Goal: Book appointment/travel/reservation

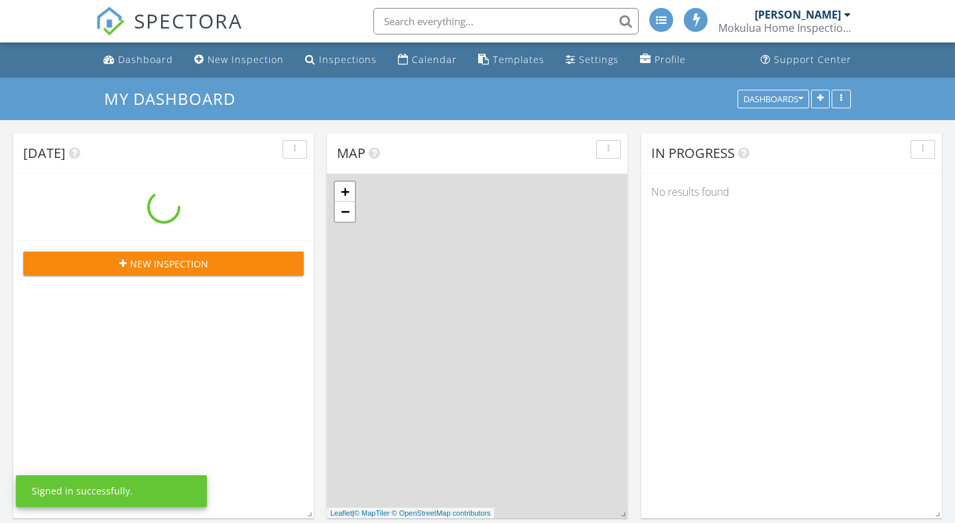
scroll to position [1208, 956]
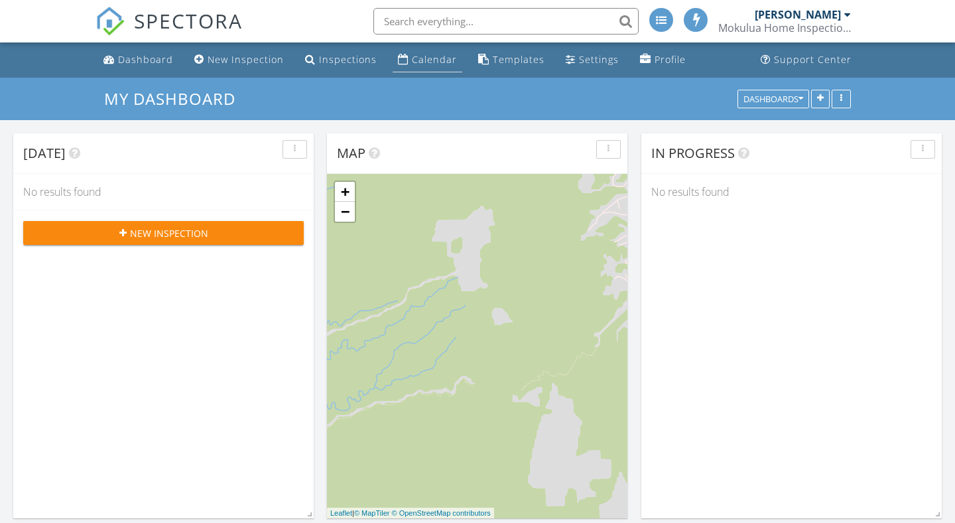
click at [425, 64] on div "Calendar" at bounding box center [434, 59] width 45 height 13
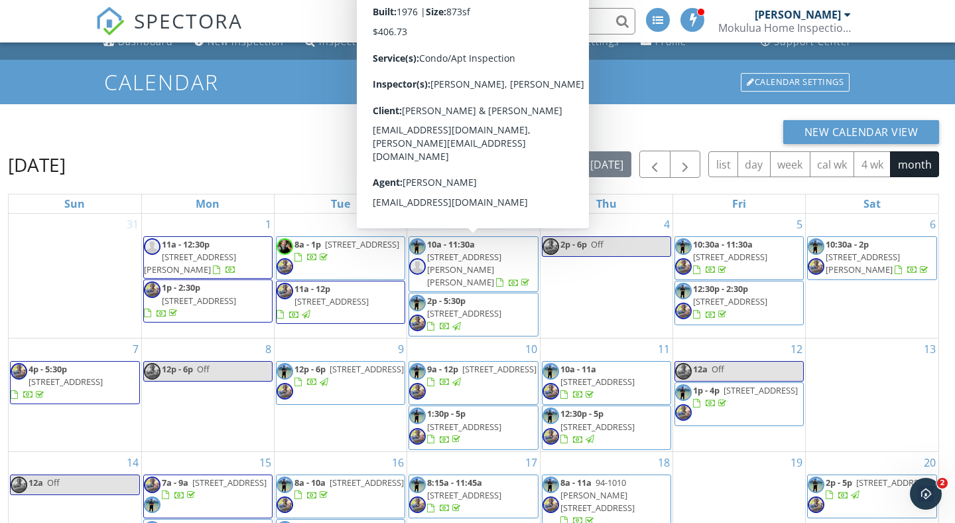
scroll to position [17, 0]
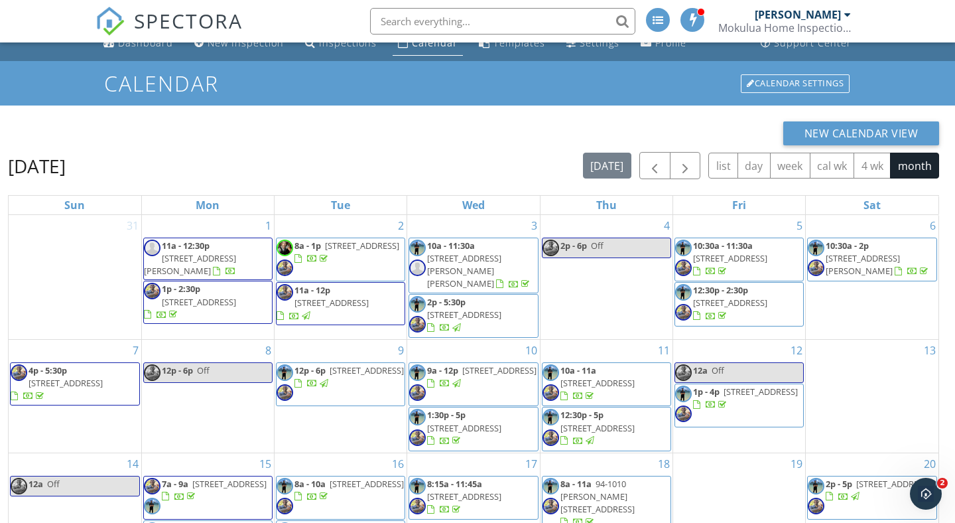
click at [653, 117] on div "New Calendar View September 2025 today list day week cal wk 4 wk month Sun Mon …" at bounding box center [477, 393] width 955 height 577
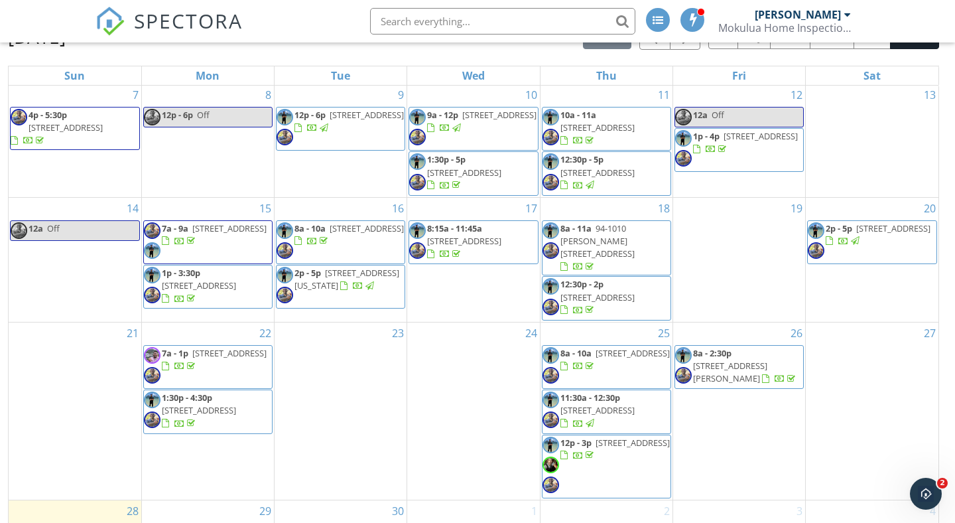
scroll to position [176, 0]
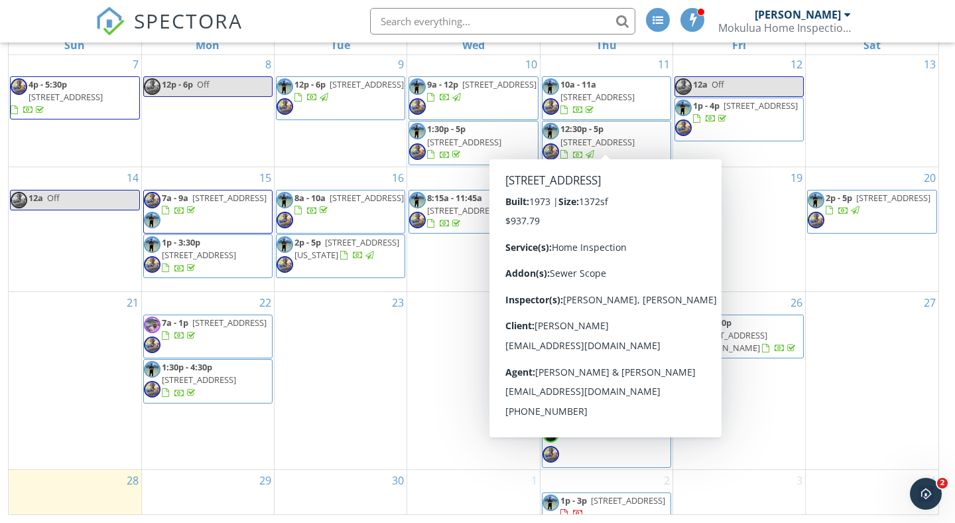
click at [467, 443] on div "24" at bounding box center [473, 380] width 132 height 177
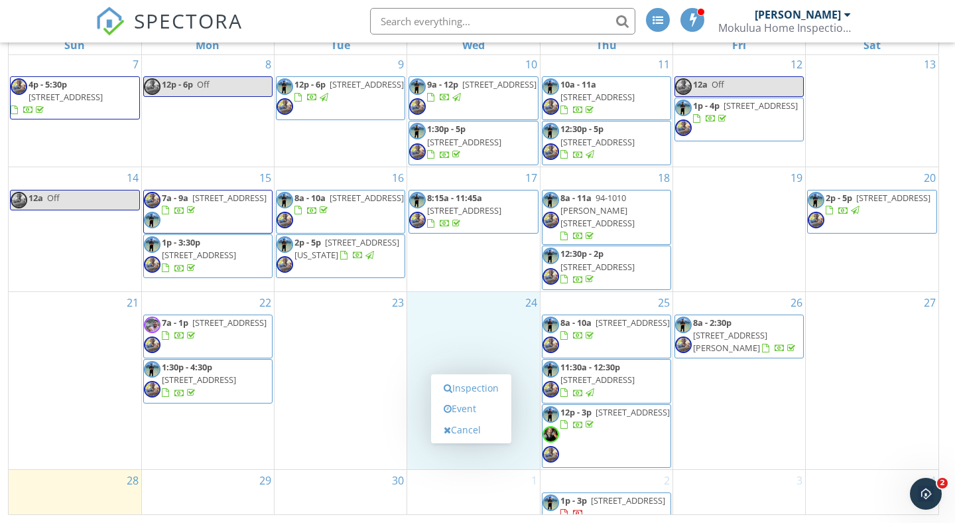
click at [466, 489] on div "1" at bounding box center [473, 504] width 132 height 68
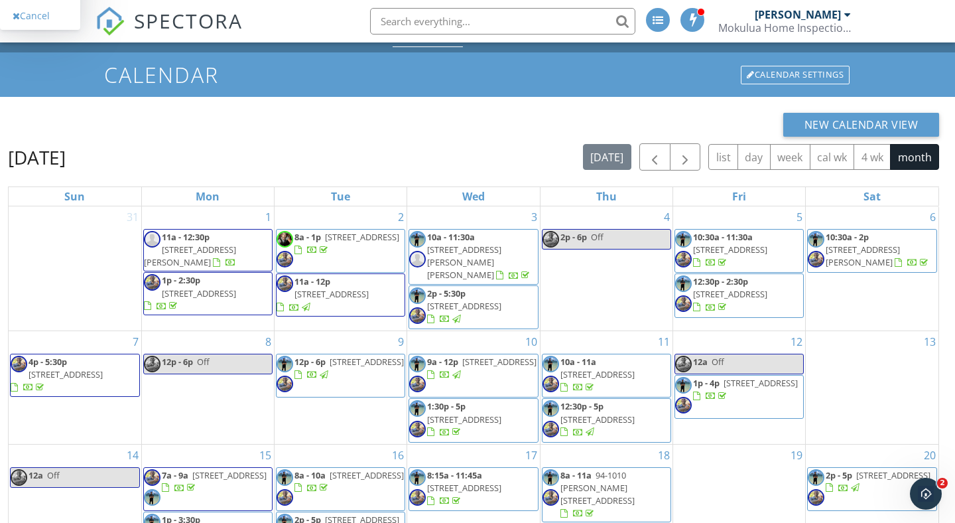
scroll to position [21, 0]
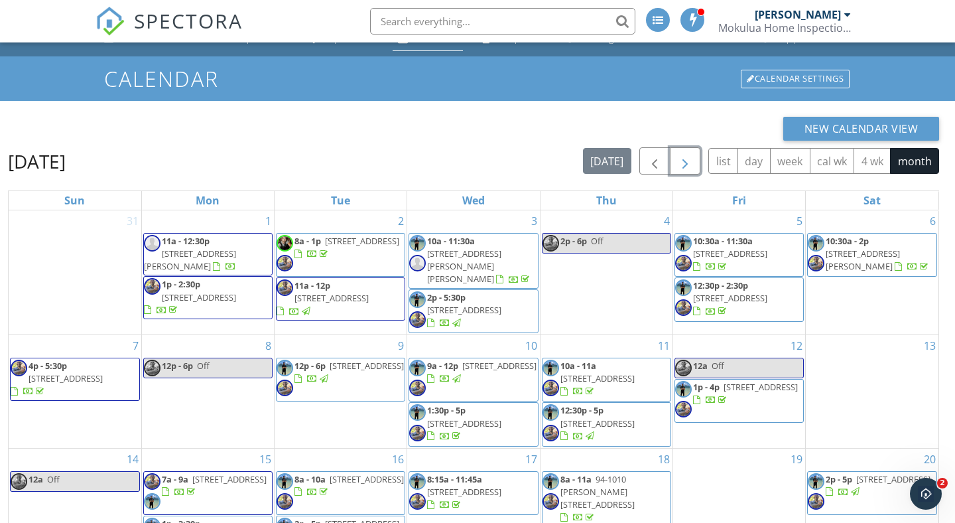
click at [688, 163] on span "button" at bounding box center [685, 161] width 16 height 16
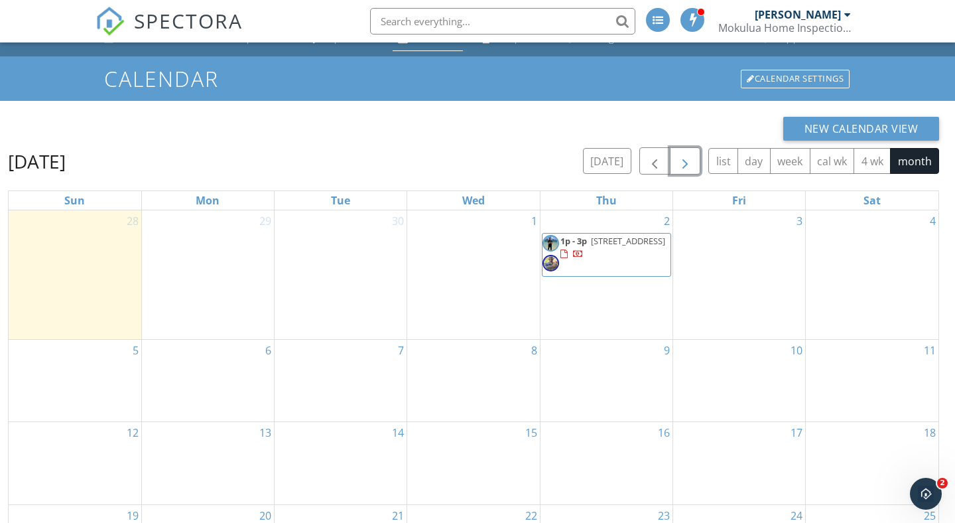
click at [484, 243] on div "1" at bounding box center [473, 274] width 132 height 129
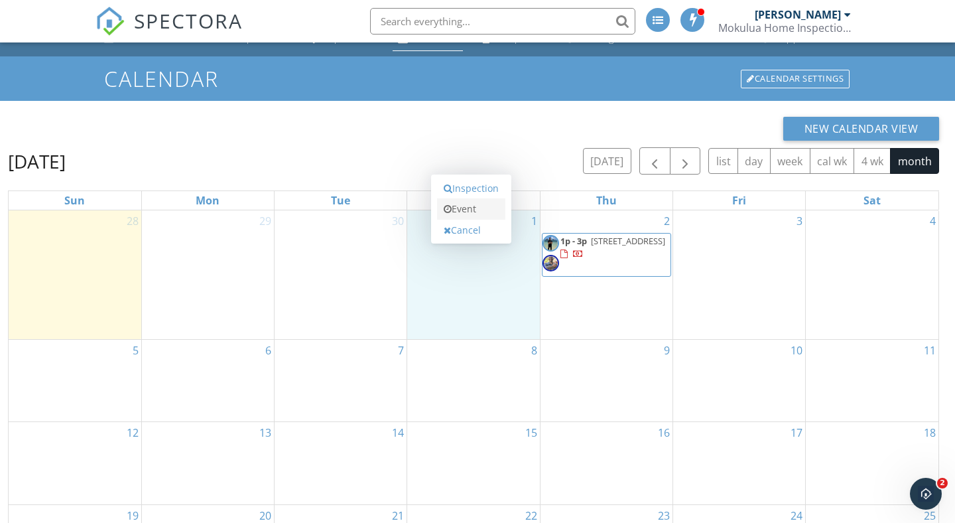
click at [471, 212] on link "Event" at bounding box center [471, 208] width 68 height 21
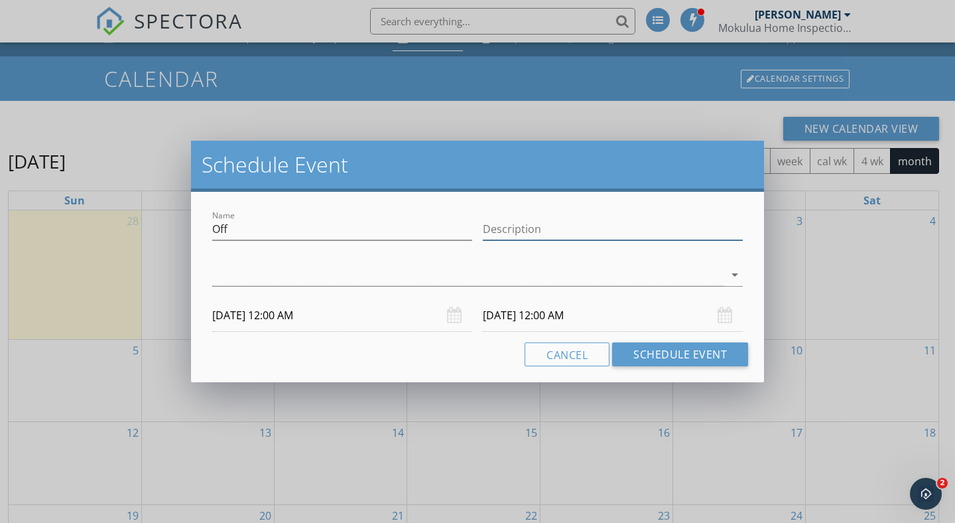
click at [493, 236] on input "Description" at bounding box center [613, 229] width 260 height 22
click at [501, 229] on input "vacation" at bounding box center [613, 229] width 260 height 22
type input "vacation"
click at [239, 317] on input "10/01/2025 12:00 AM" at bounding box center [342, 315] width 260 height 33
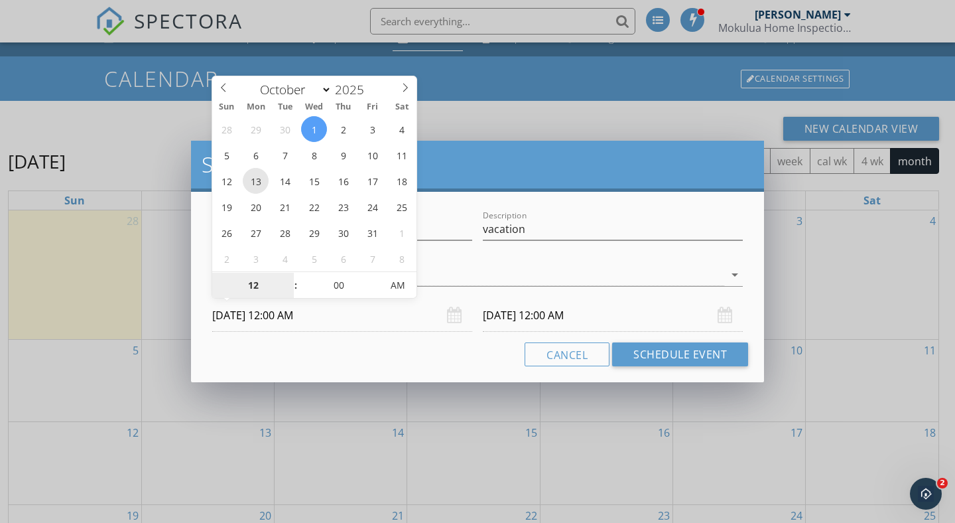
type input "10/13/2025 12:00 AM"
type input "10/14/2025 12:00 AM"
type input "10/01/2025 12:00 AM"
click at [530, 323] on input "10/02/2025 12:00 AM" at bounding box center [613, 315] width 260 height 33
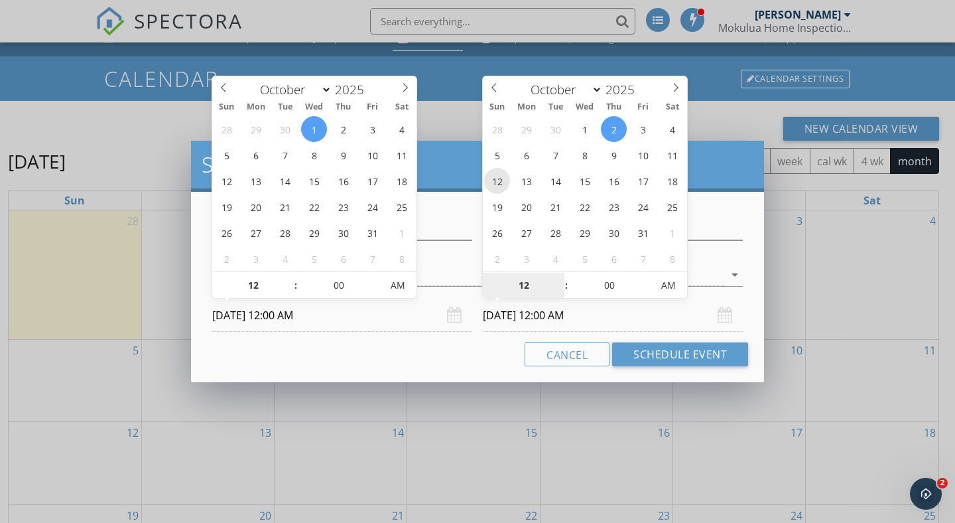
type input "10/12/2025 12:00 AM"
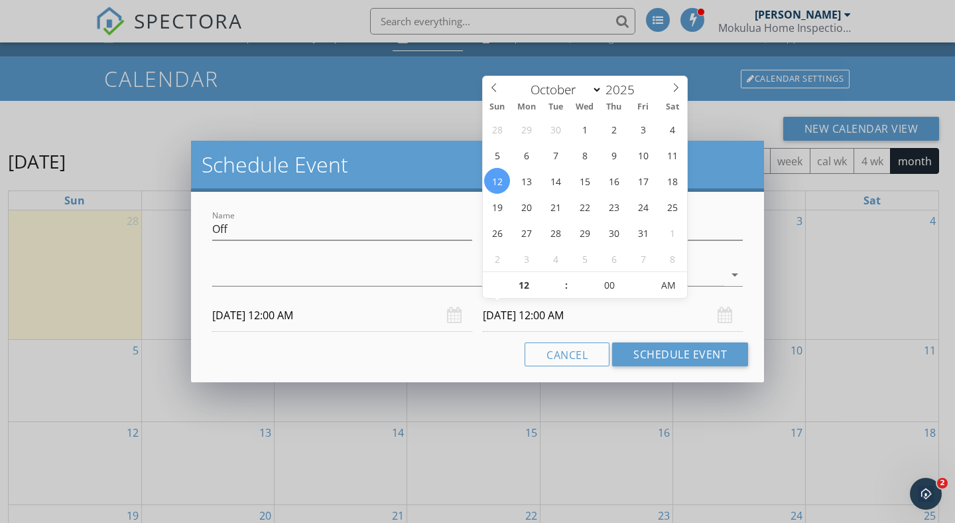
click at [460, 341] on div "Name Off Description vacation check_box_outline_blank Joshua Kalei Montayre che…" at bounding box center [477, 287] width 573 height 190
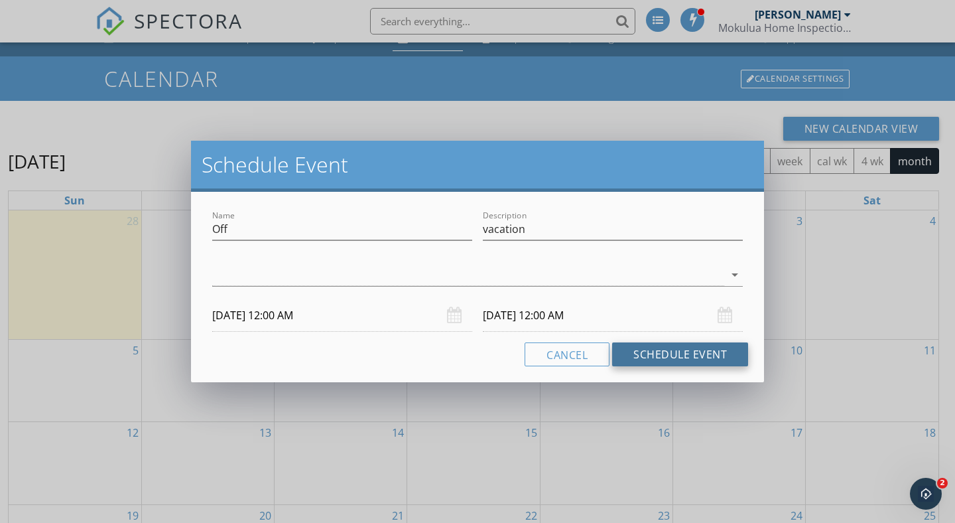
click at [650, 356] on button "Schedule Event" at bounding box center [680, 354] width 136 height 24
click at [333, 232] on input "Off" at bounding box center [342, 229] width 260 height 22
click at [435, 274] on div at bounding box center [468, 275] width 512 height 22
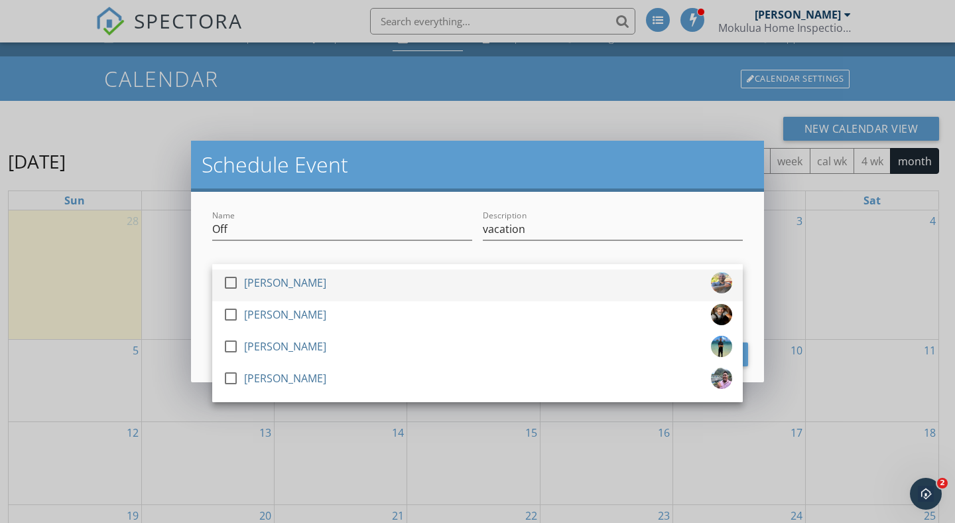
click at [326, 278] on div "[PERSON_NAME]" at bounding box center [285, 282] width 82 height 21
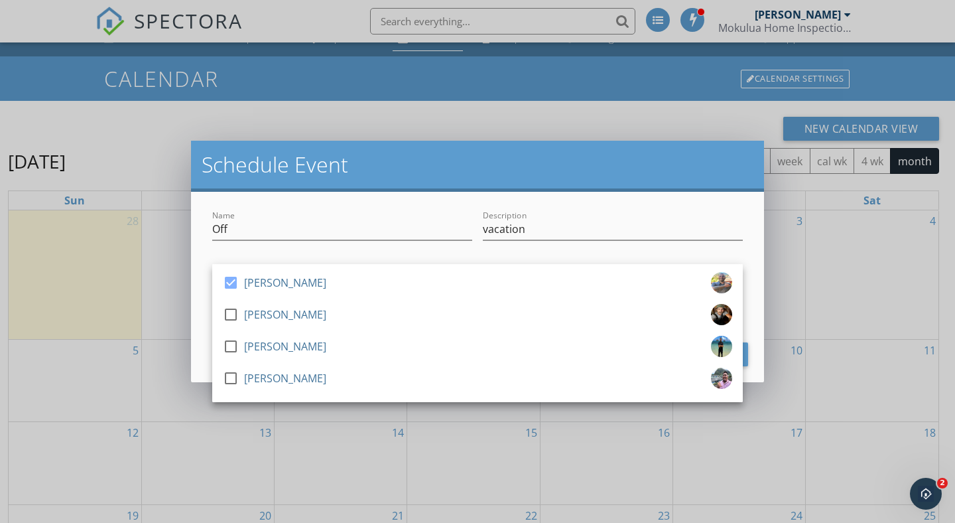
click at [756, 310] on div "Name Off Description vacation check_box Joshua Kalei Montayre check_box_outline…" at bounding box center [477, 287] width 573 height 190
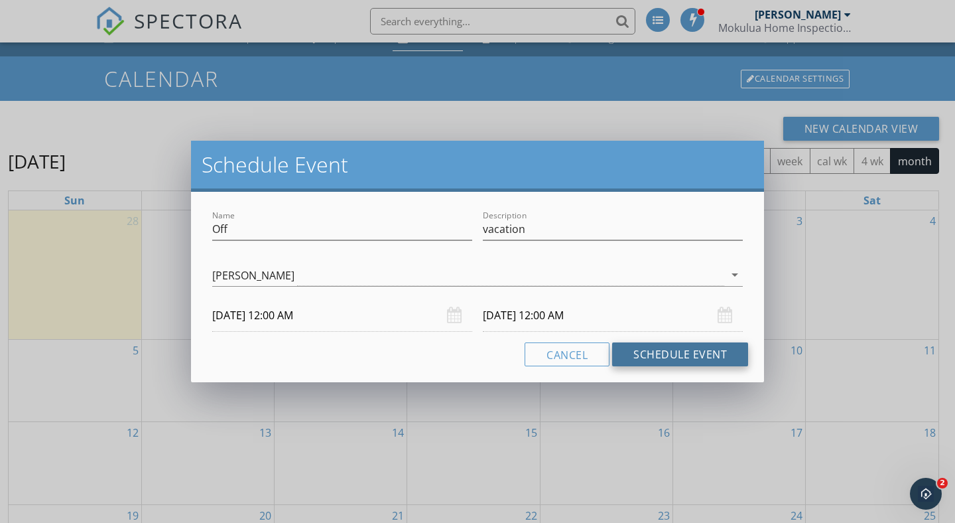
click at [717, 354] on button "Schedule Event" at bounding box center [680, 354] width 136 height 24
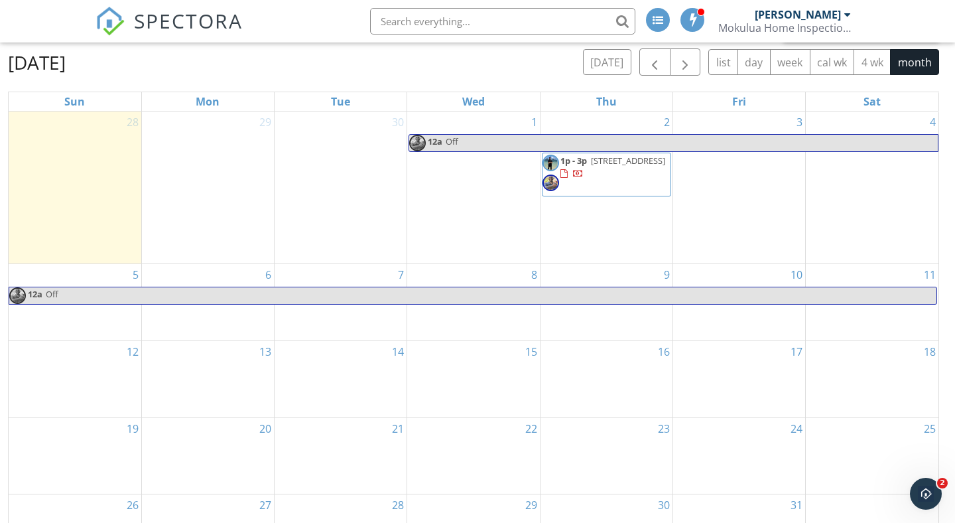
scroll to position [94, 0]
